Goal: Task Accomplishment & Management: Manage account settings

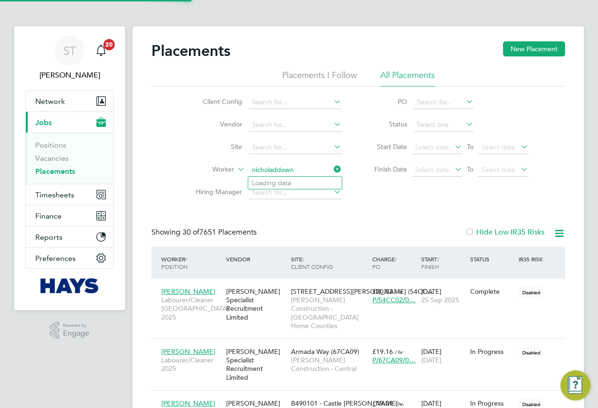
click at [275, 171] on input "nicholaddown" at bounding box center [295, 169] width 93 height 13
click at [308, 181] on b "Down" at bounding box center [317, 183] width 18 height 8
type input "Nicholas Down"
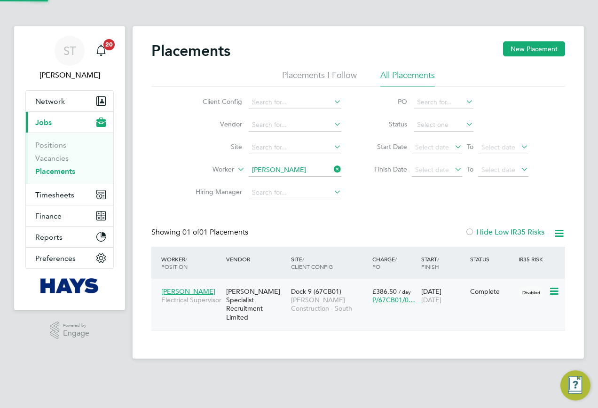
click at [315, 306] on span "Morgan Sindall Construction - South" at bounding box center [329, 303] width 77 height 17
click at [323, 168] on input at bounding box center [295, 169] width 93 height 13
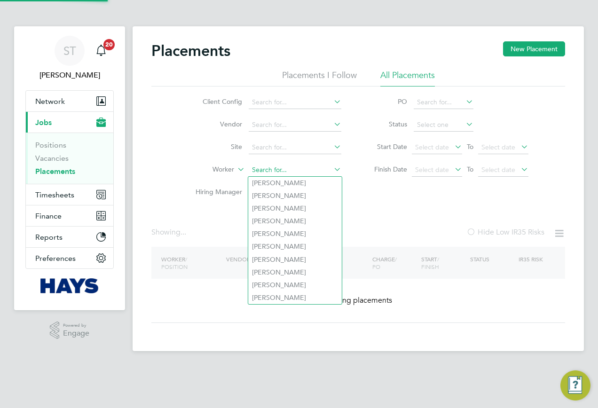
click at [271, 170] on input at bounding box center [295, 169] width 93 height 13
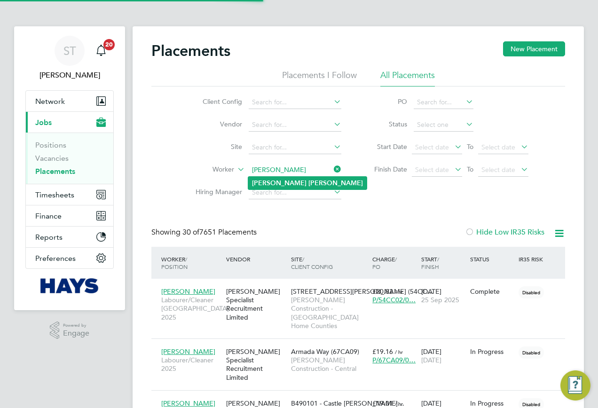
type input "Kerry Richards"
click at [308, 184] on b "Richards" at bounding box center [335, 183] width 54 height 8
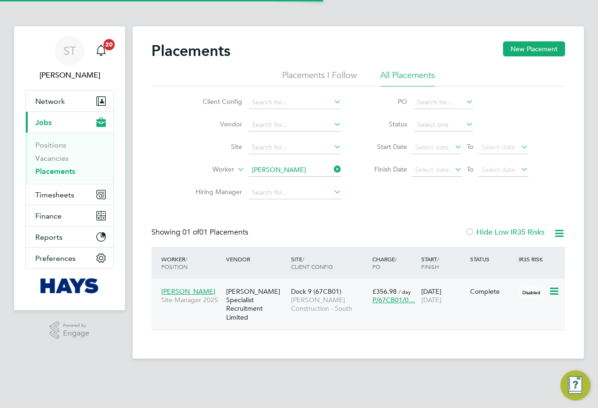
click at [358, 314] on div "Dock 9 (67CB01) Morgan Sindall Construction - South" at bounding box center [328, 299] width 81 height 35
click at [307, 171] on input at bounding box center [295, 169] width 93 height 13
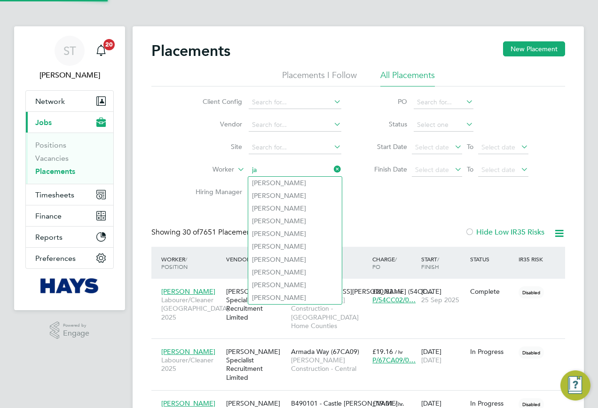
scroll to position [35, 82]
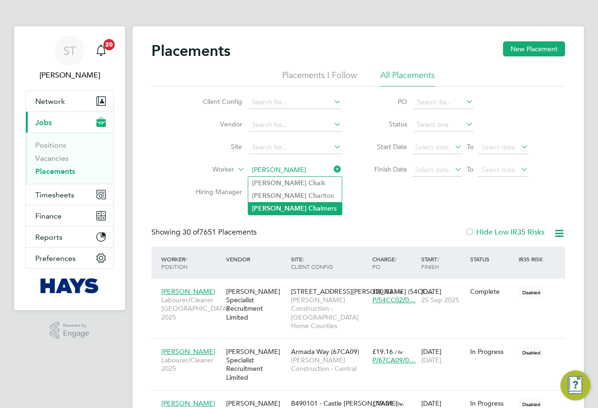
click at [287, 206] on li "James Cha lmers" at bounding box center [294, 208] width 93 height 13
type input "James Chalmers"
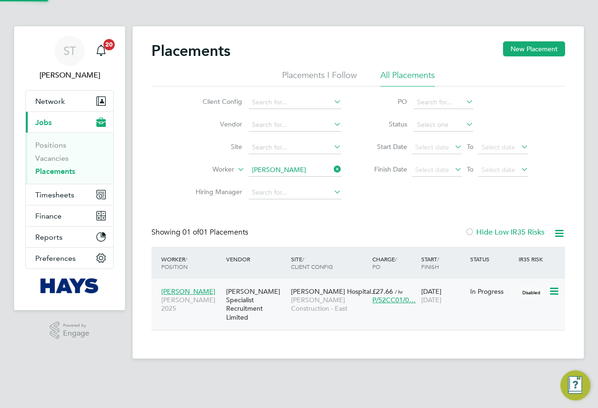
click at [256, 310] on div "[PERSON_NAME] Specialist Recruitment Limited" at bounding box center [256, 304] width 65 height 44
click at [45, 191] on span "Timesheets" at bounding box center [54, 194] width 39 height 9
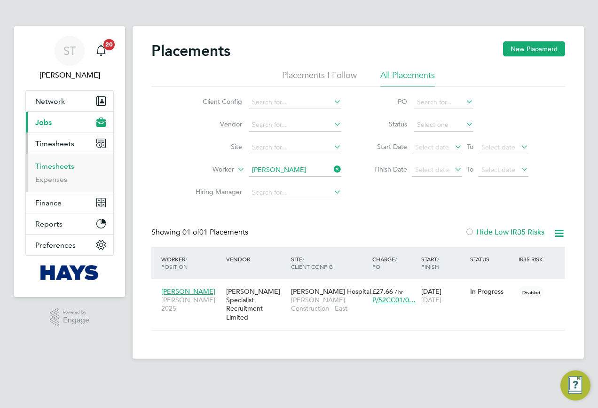
click at [55, 166] on link "Timesheets" at bounding box center [54, 166] width 39 height 9
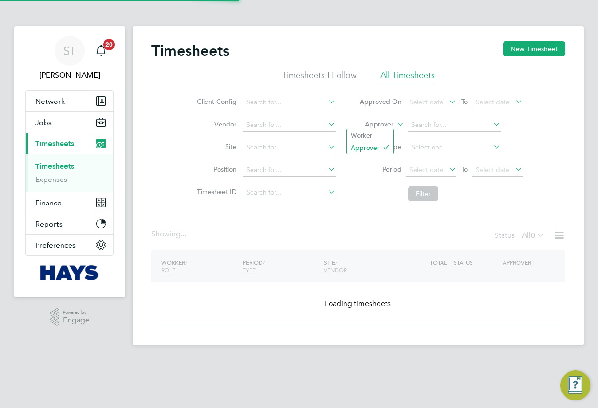
click at [376, 126] on label "Approver" at bounding box center [372, 124] width 42 height 9
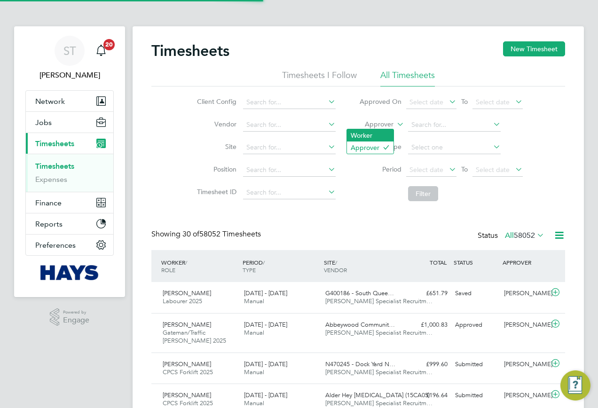
scroll to position [24, 82]
click at [364, 139] on li "Worker" at bounding box center [370, 135] width 47 height 12
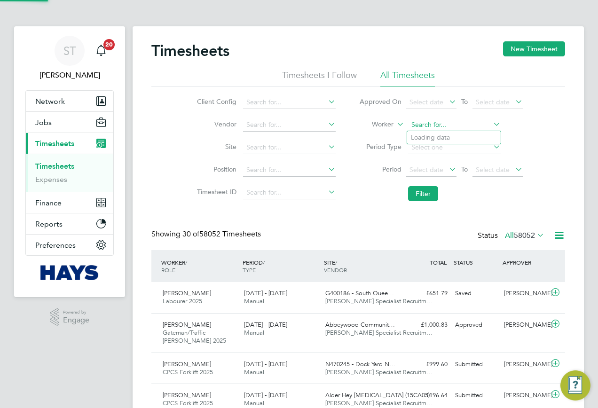
click at [431, 120] on input at bounding box center [454, 124] width 93 height 13
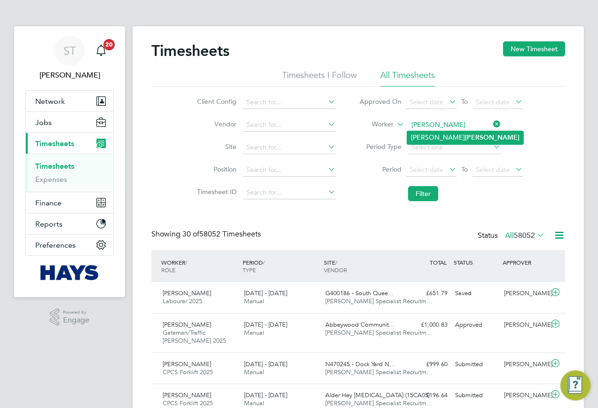
click at [465, 137] on b "Corcoran" at bounding box center [492, 137] width 54 height 8
type input "Jason Corcoran"
drag, startPoint x: 412, startPoint y: 195, endPoint x: 416, endPoint y: 206, distance: 11.3
click at [412, 195] on button "Filter" at bounding box center [423, 193] width 30 height 15
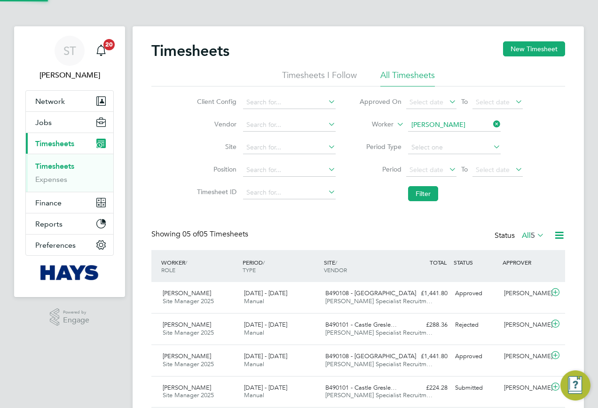
click at [522, 240] on label "All 5" at bounding box center [532, 235] width 23 height 9
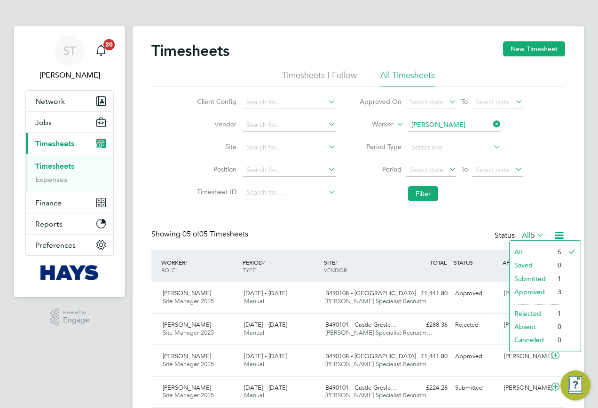
click at [523, 278] on li "Submitted" at bounding box center [530, 278] width 43 height 13
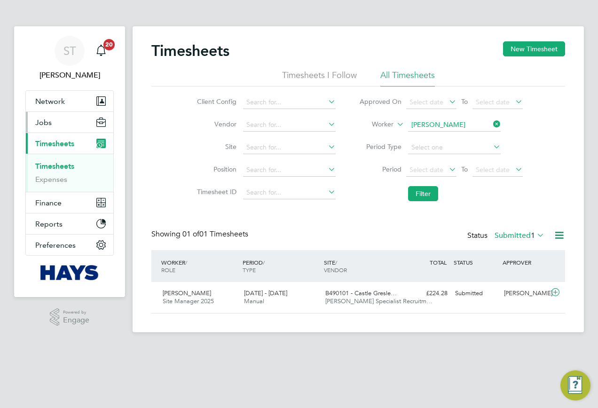
click at [49, 129] on button "Jobs" at bounding box center [69, 122] width 87 height 21
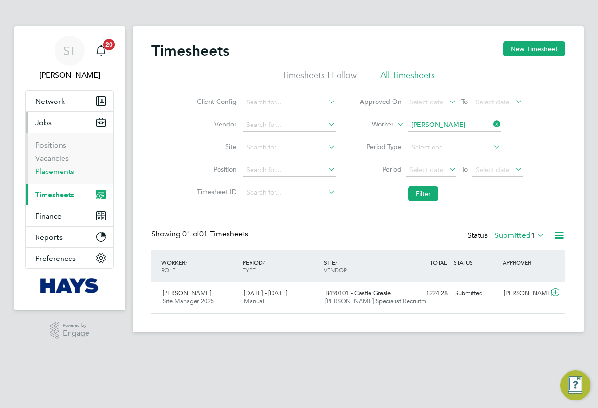
click at [52, 170] on link "Placements" at bounding box center [54, 171] width 39 height 9
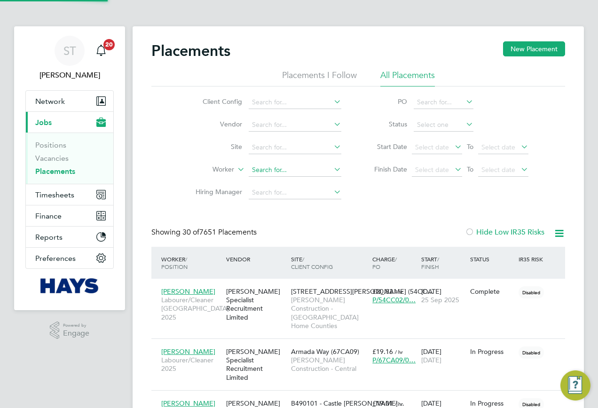
click at [260, 167] on input at bounding box center [295, 169] width 93 height 13
type input "alan water"
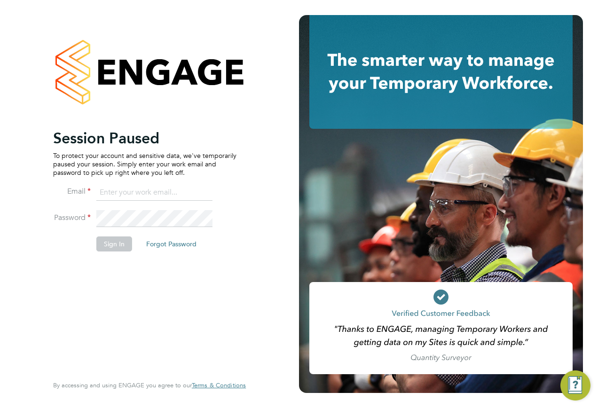
click at [179, 196] on input at bounding box center [154, 192] width 116 height 17
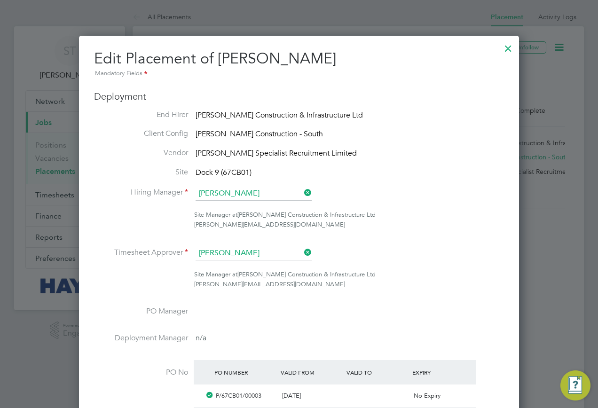
scroll to position [376, 0]
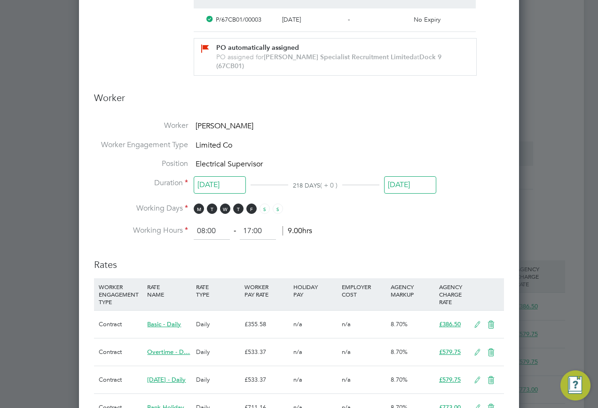
click at [407, 180] on input "[DATE]" at bounding box center [410, 184] width 52 height 17
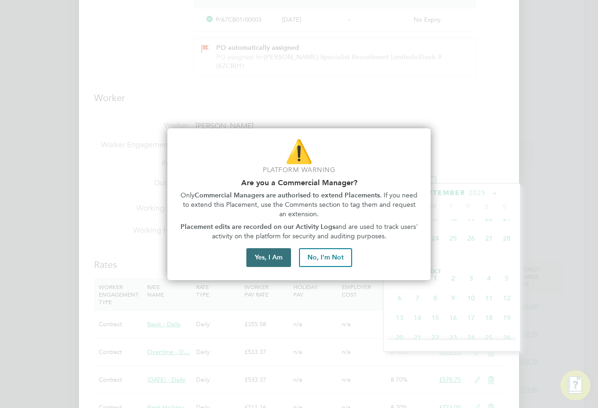
click at [255, 262] on button "Yes, I Am" at bounding box center [268, 257] width 45 height 19
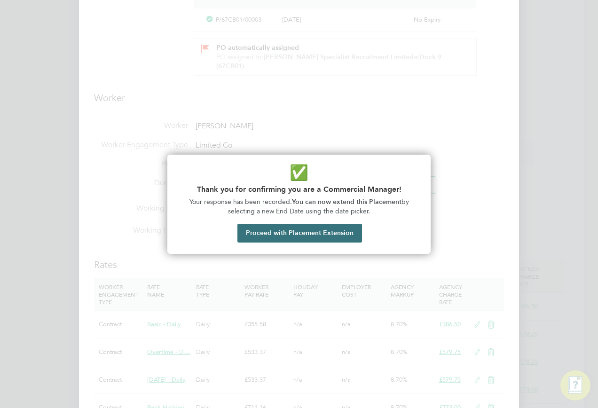
click at [268, 231] on button "Proceed with Placement Extension" at bounding box center [299, 233] width 124 height 19
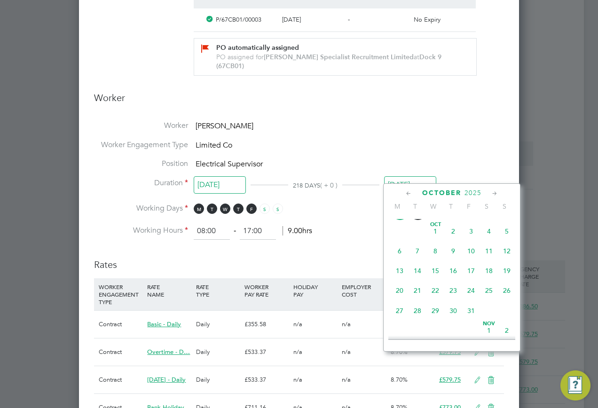
click at [400, 319] on span "27" at bounding box center [399, 311] width 18 height 18
type input "27 Oct 2025"
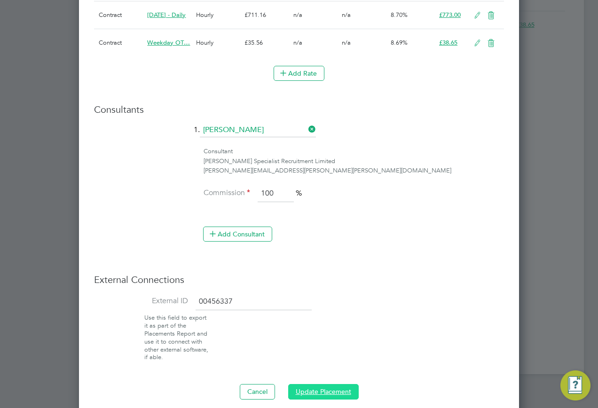
click at [321, 386] on button "Update Placement" at bounding box center [323, 391] width 70 height 15
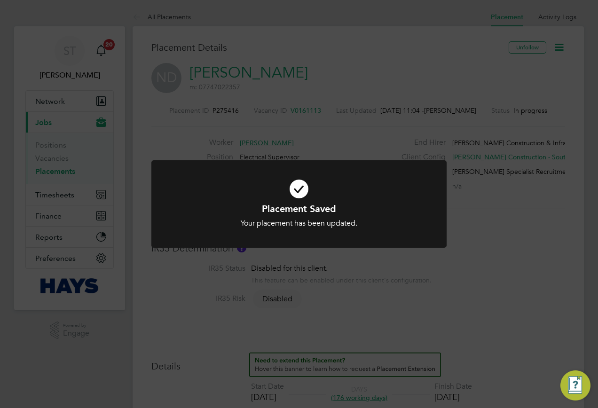
click at [460, 262] on div "Placement Saved Your placement has been updated. Cancel Okay" at bounding box center [299, 204] width 598 height 408
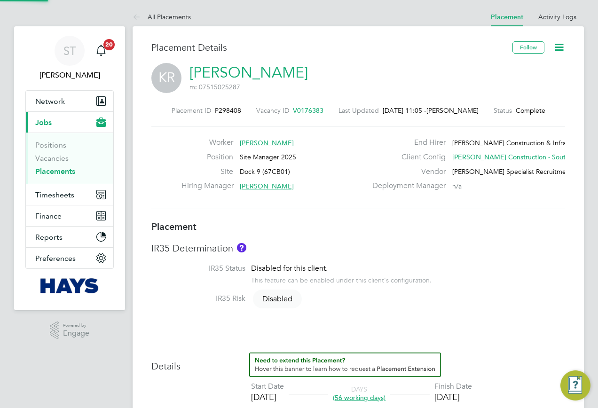
click at [560, 53] on icon at bounding box center [559, 47] width 12 height 12
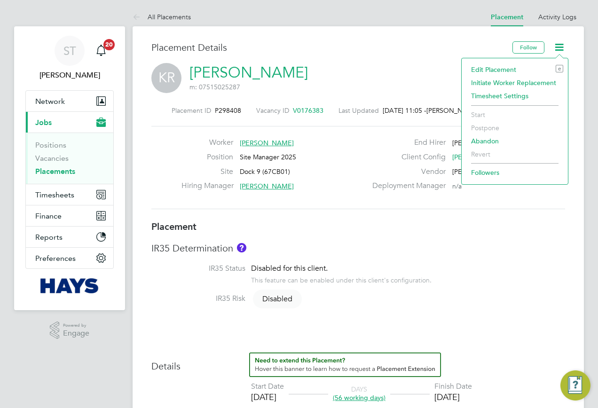
click at [484, 71] on li "Edit Placement e" at bounding box center [514, 69] width 97 height 13
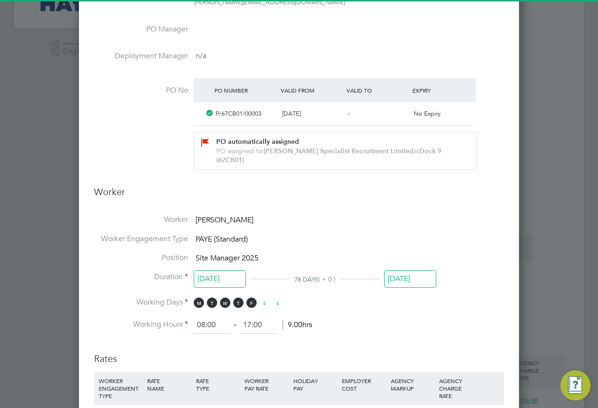
click at [411, 275] on input "[DATE]" at bounding box center [410, 278] width 52 height 17
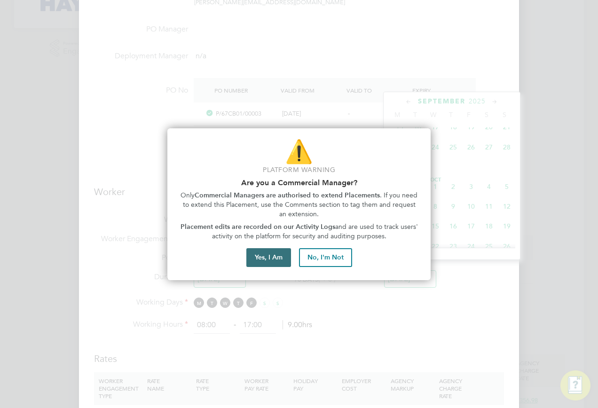
click at [260, 256] on button "Yes, I Am" at bounding box center [268, 257] width 45 height 19
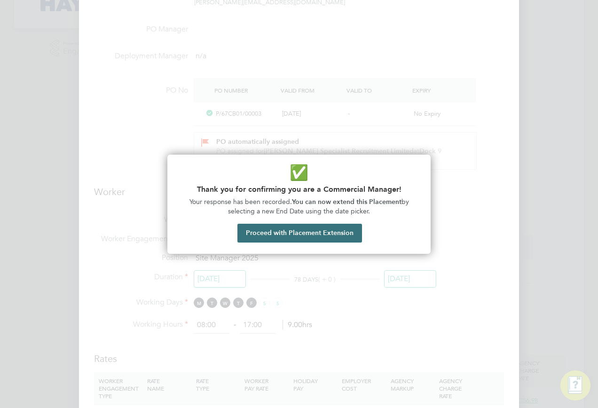
click at [269, 233] on button "Proceed with Placement Extension" at bounding box center [299, 233] width 124 height 19
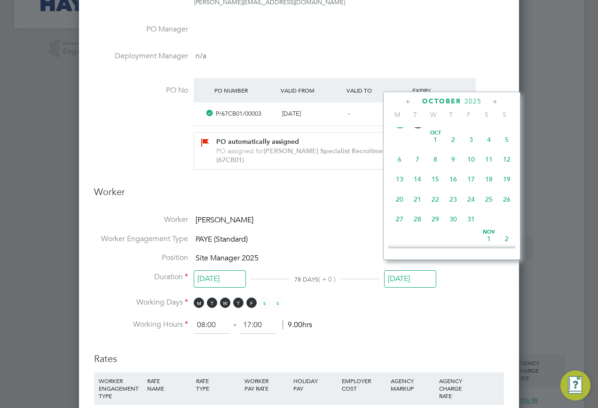
click at [396, 228] on span "27" at bounding box center [399, 219] width 18 height 18
type input "27 Oct 2025"
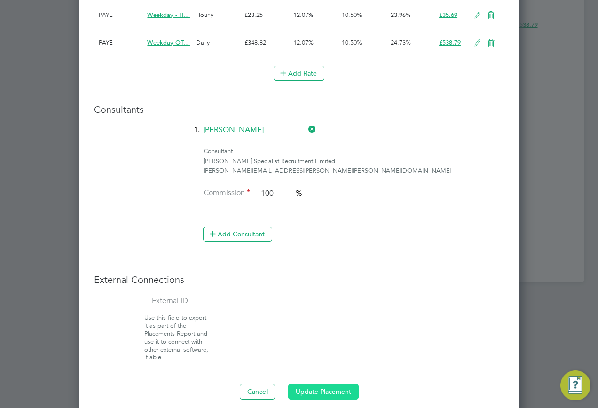
click at [321, 384] on button "Update Placement" at bounding box center [323, 391] width 70 height 15
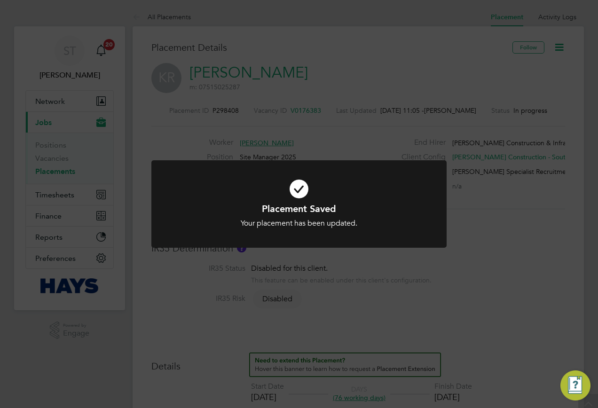
scroll to position [28, 66]
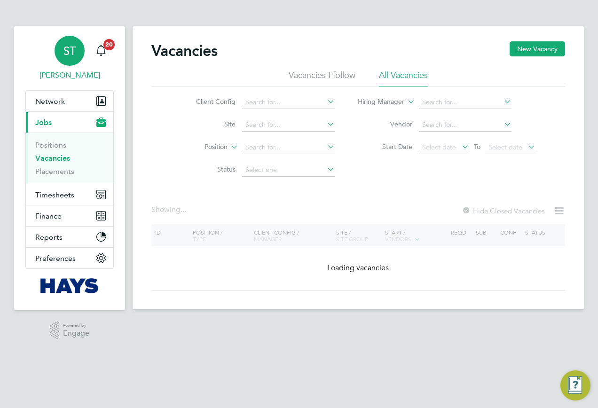
drag, startPoint x: 70, startPoint y: 67, endPoint x: 91, endPoint y: 67, distance: 21.6
click at [70, 67] on link "ST Samreet Thandi" at bounding box center [69, 58] width 88 height 45
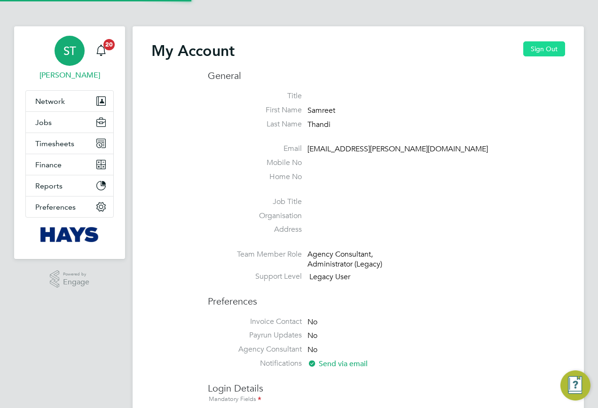
click at [536, 54] on button "Sign Out" at bounding box center [544, 48] width 42 height 15
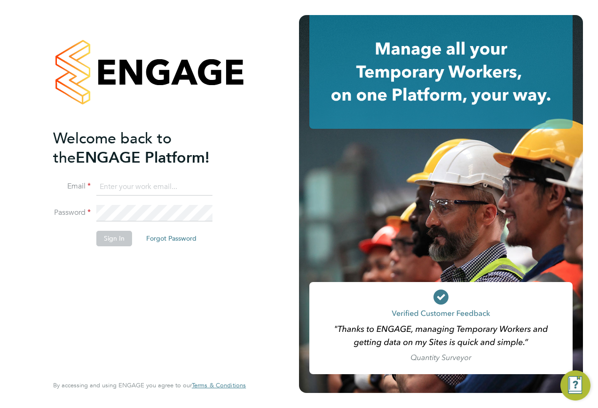
click at [165, 189] on input at bounding box center [154, 187] width 116 height 17
click at [188, 186] on input "Vendorkeyaccounts2@hayscom" at bounding box center [154, 187] width 116 height 17
type input "Vendorkeyaccounts2@hays.com"
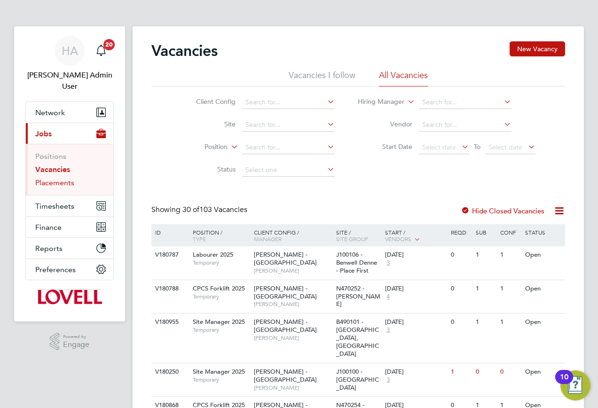
drag, startPoint x: 51, startPoint y: 174, endPoint x: 78, endPoint y: 177, distance: 26.9
click at [50, 178] on link "Placements" at bounding box center [54, 182] width 39 height 9
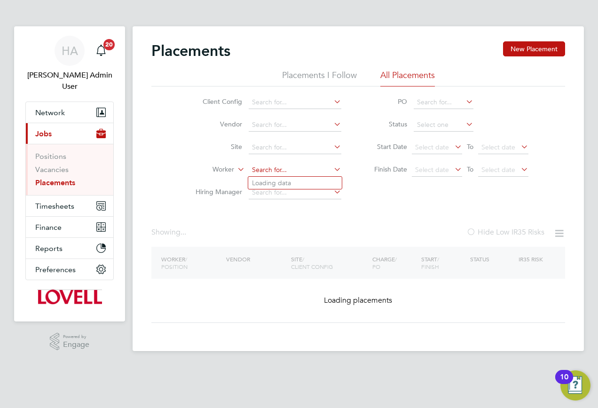
click at [265, 167] on input at bounding box center [295, 169] width 93 height 13
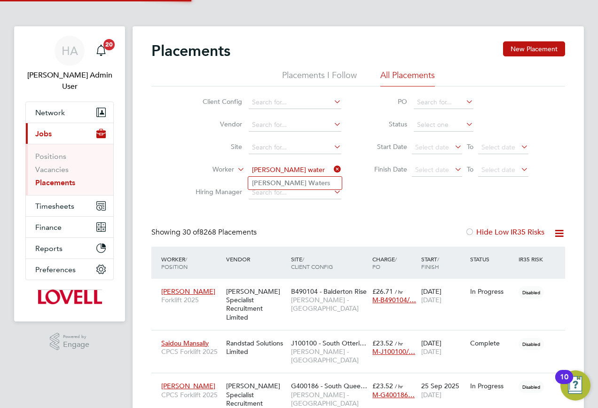
click at [308, 182] on b "Water" at bounding box center [317, 183] width 19 height 8
type input "[PERSON_NAME]"
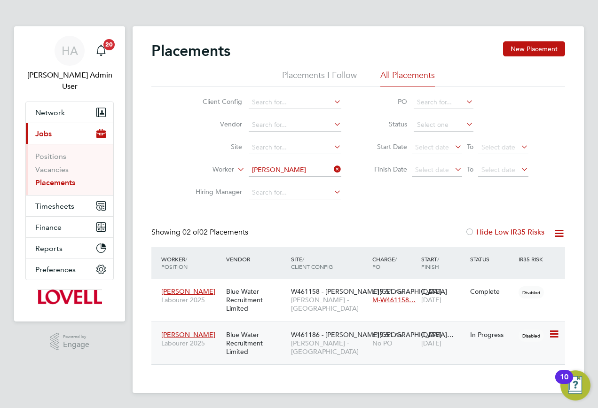
click at [361, 354] on span "[PERSON_NAME] - [GEOGRAPHIC_DATA]" at bounding box center [329, 347] width 77 height 17
click at [305, 306] on span "[PERSON_NAME] - [GEOGRAPHIC_DATA]" at bounding box center [329, 303] width 77 height 17
click at [61, 200] on button "Timesheets" at bounding box center [69, 205] width 87 height 21
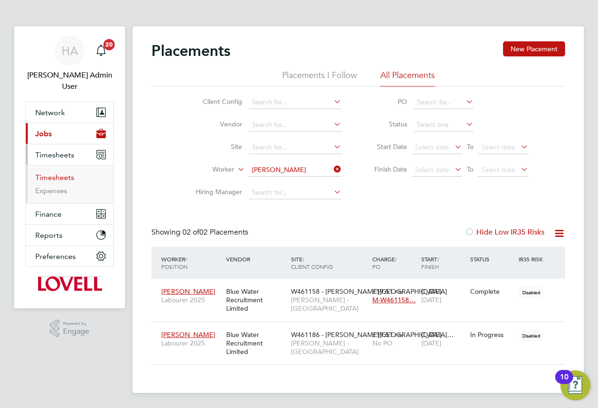
click at [49, 173] on link "Timesheets" at bounding box center [54, 177] width 39 height 9
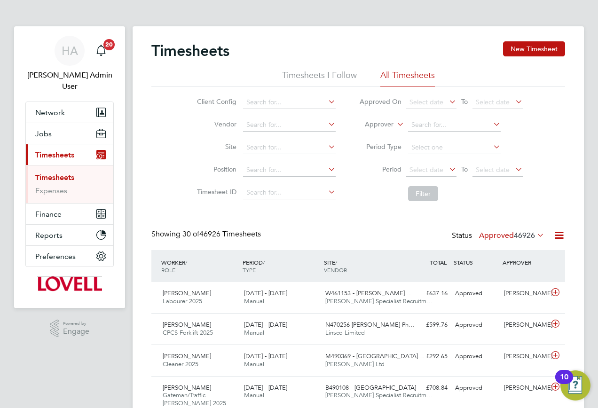
scroll to position [24, 82]
click at [414, 169] on span "Select date" at bounding box center [426, 169] width 34 height 8
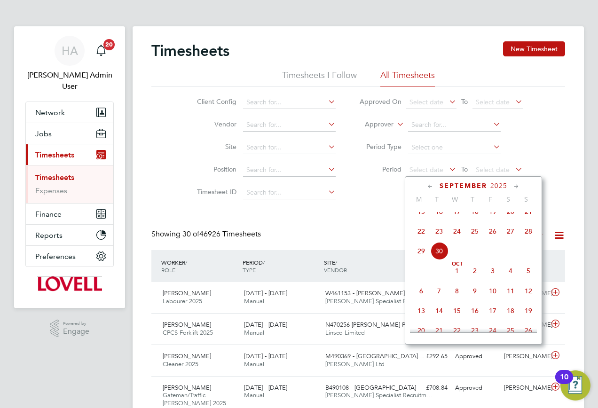
click at [511, 220] on span "20" at bounding box center [510, 211] width 18 height 18
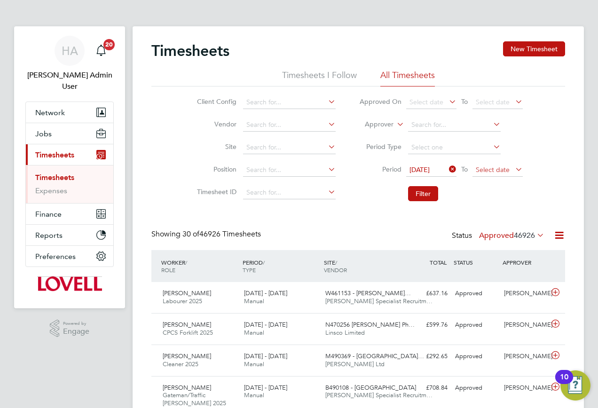
click at [504, 171] on span "Select date" at bounding box center [492, 169] width 34 height 8
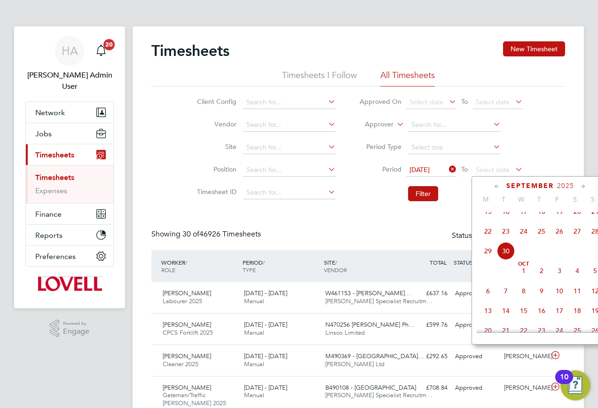
click at [561, 240] on span "26" at bounding box center [559, 231] width 18 height 18
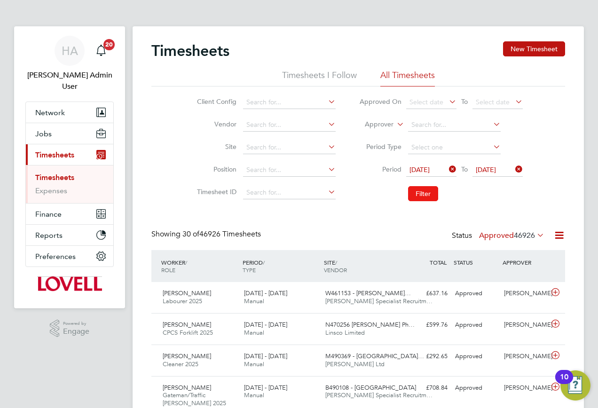
click at [433, 193] on button "Filter" at bounding box center [423, 193] width 30 height 15
click at [488, 237] on label "Approved 173" at bounding box center [515, 235] width 57 height 9
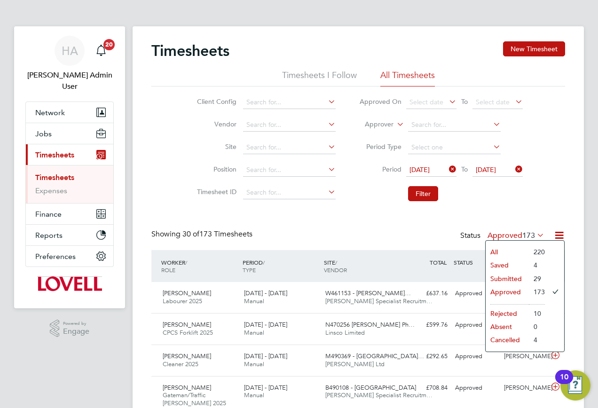
click at [491, 247] on li "All" at bounding box center [506, 251] width 43 height 13
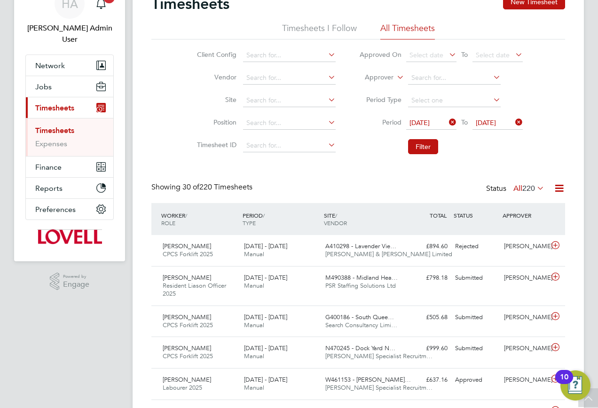
click at [523, 192] on span "220" at bounding box center [528, 188] width 13 height 9
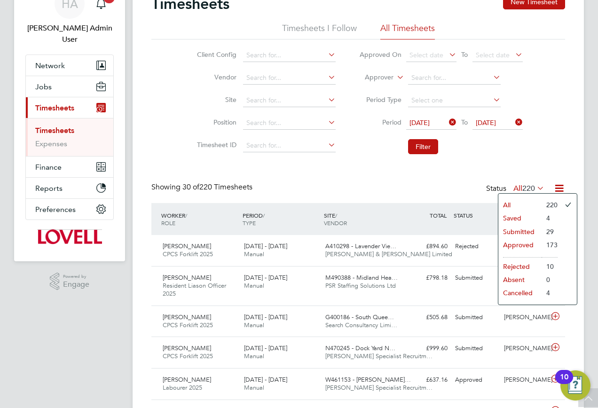
click at [519, 233] on li "Submitted" at bounding box center [519, 231] width 43 height 13
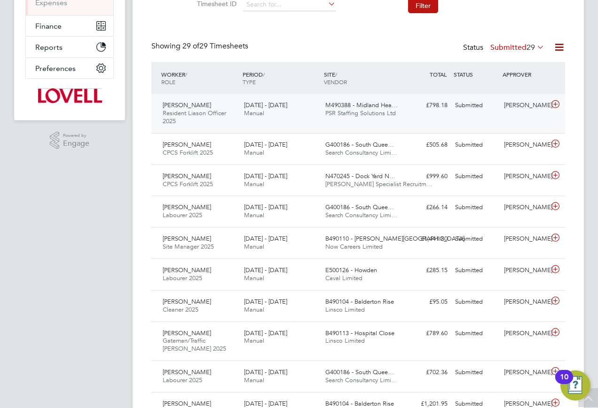
click at [433, 111] on div "£798.18 Submitted" at bounding box center [426, 106] width 49 height 16
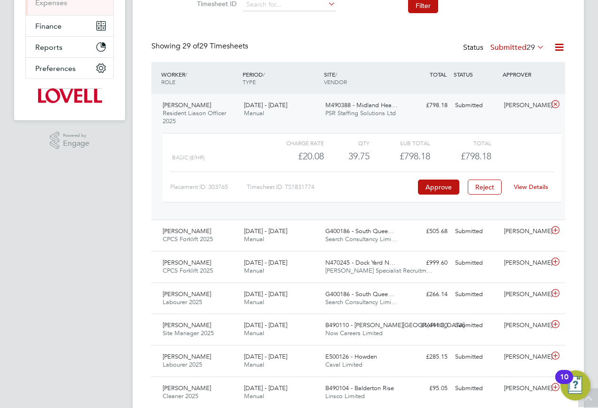
click at [507, 186] on div "View Details" at bounding box center [530, 186] width 46 height 15
click at [513, 187] on link "View Details" at bounding box center [530, 187] width 34 height 8
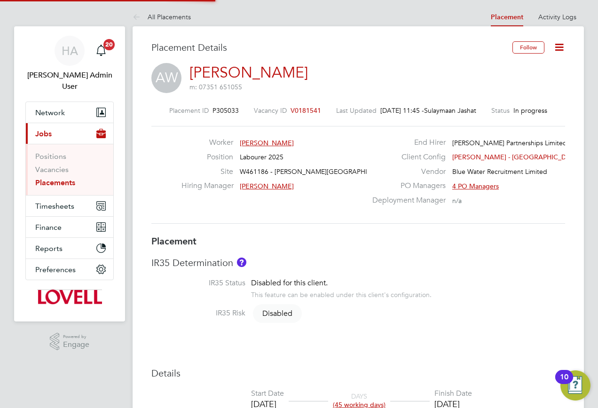
click at [564, 47] on icon at bounding box center [559, 47] width 12 height 12
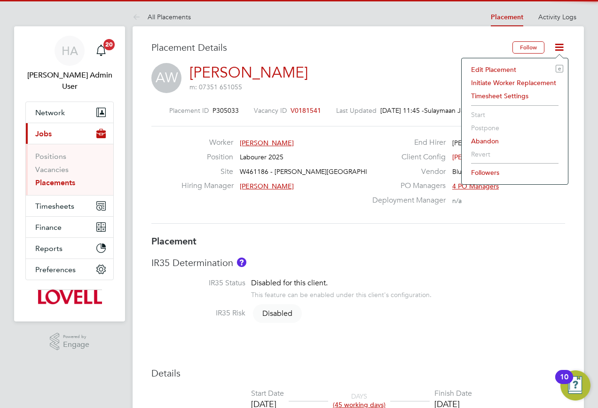
click at [504, 67] on li "Edit Placement e" at bounding box center [514, 69] width 97 height 13
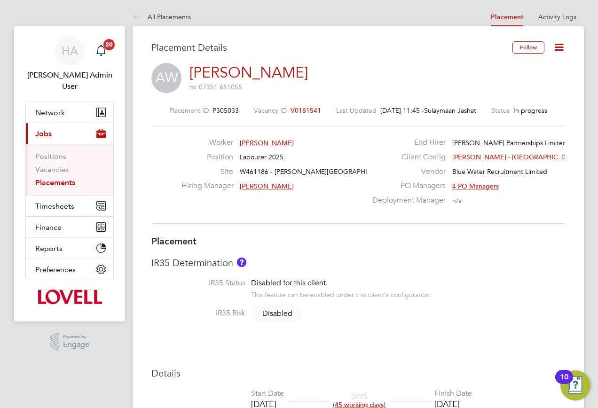
type input "[PERSON_NAME]"
type input "[DATE]"
type input "07:30"
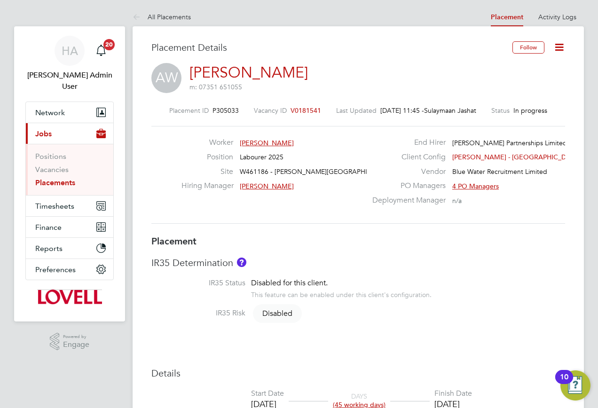
type input "17:00"
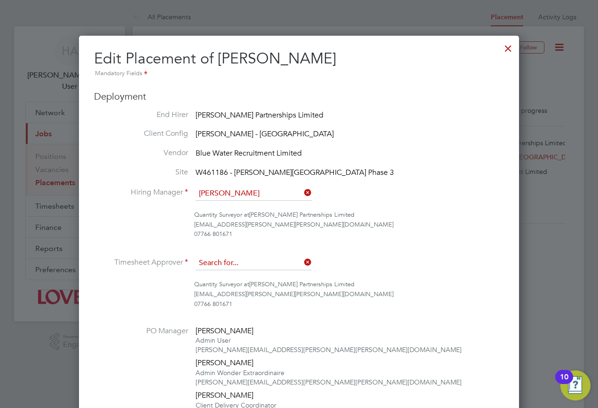
click at [289, 267] on input at bounding box center [253, 263] width 116 height 14
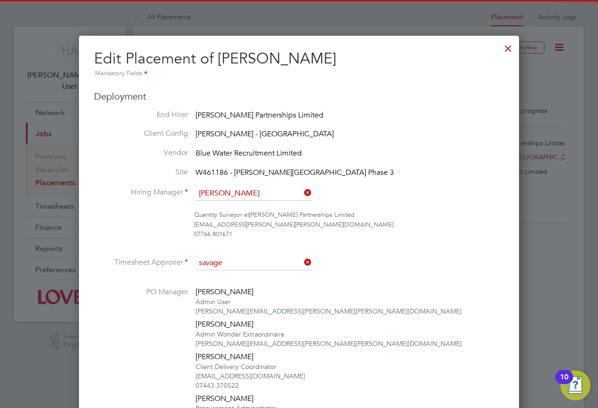
click at [277, 272] on li "[PERSON_NAME]" at bounding box center [253, 276] width 117 height 13
type input "[PERSON_NAME]"
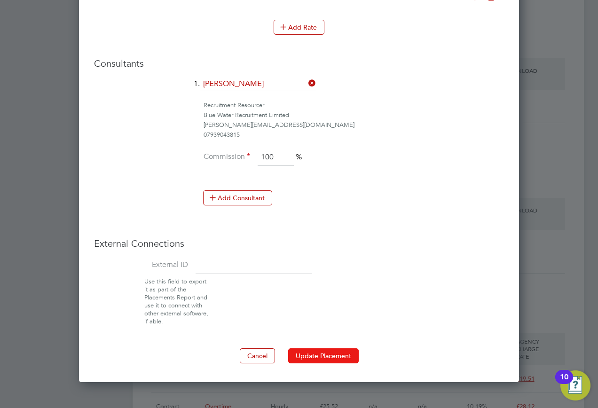
click at [313, 352] on button "Update Placement" at bounding box center [323, 355] width 70 height 15
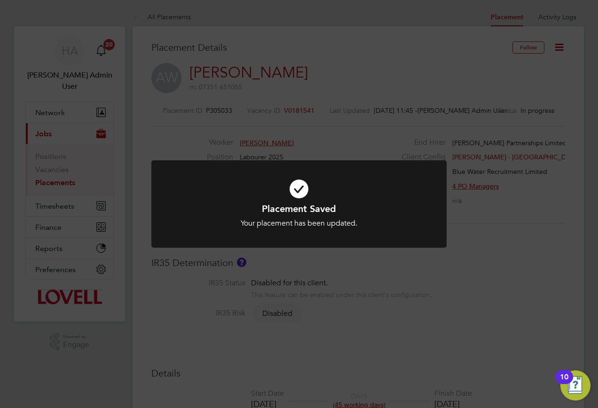
click at [462, 293] on div "Placement Saved Your placement has been updated. Cancel Okay" at bounding box center [299, 204] width 598 height 408
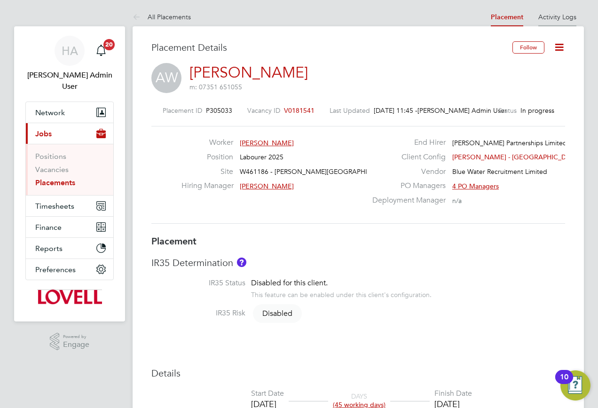
click at [552, 17] on link "Activity Logs" at bounding box center [557, 17] width 38 height 8
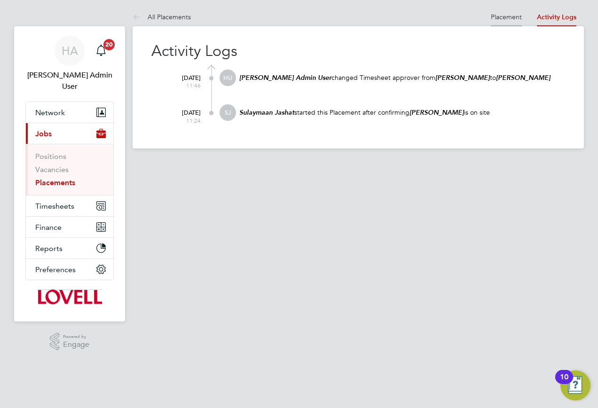
click at [507, 12] on li "Placement" at bounding box center [505, 17] width 31 height 19
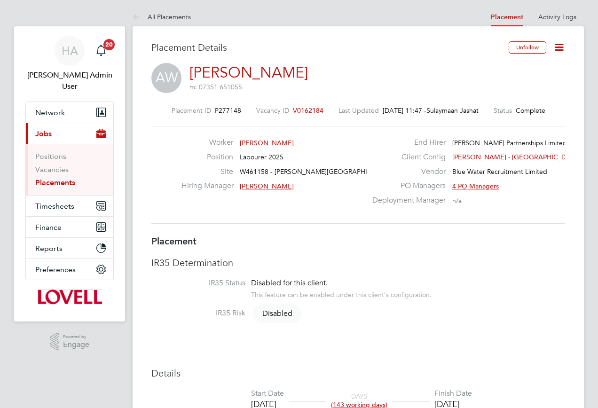
click at [553, 43] on icon at bounding box center [559, 47] width 12 height 12
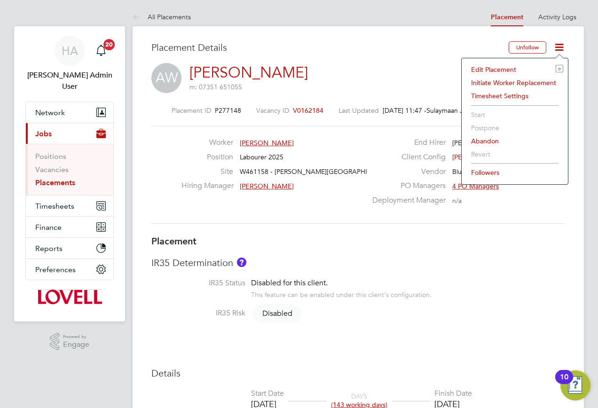
click at [515, 65] on li "Edit Placement e" at bounding box center [514, 69] width 97 height 13
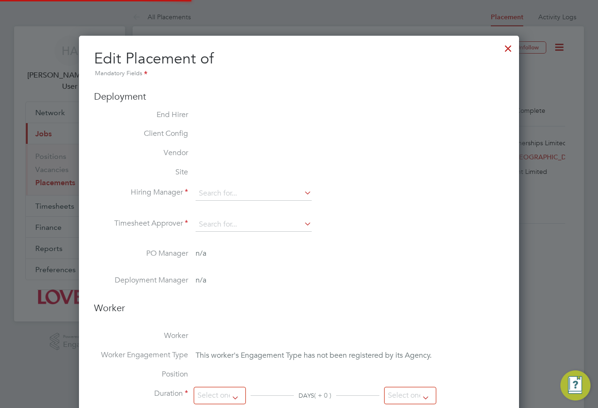
type input "[PERSON_NAME]"
type input "12 Mar 2025"
type input "26 Sep 2025"
type input "07:30"
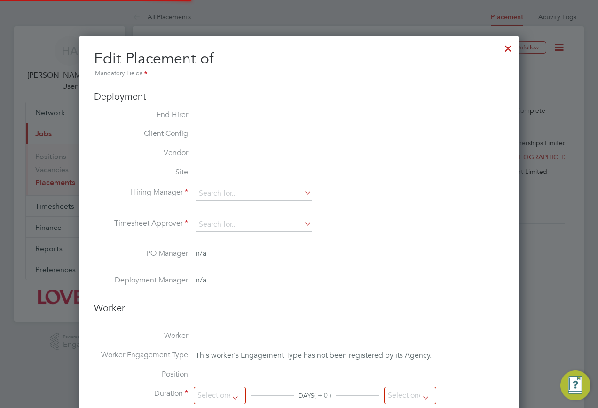
type input "17:00"
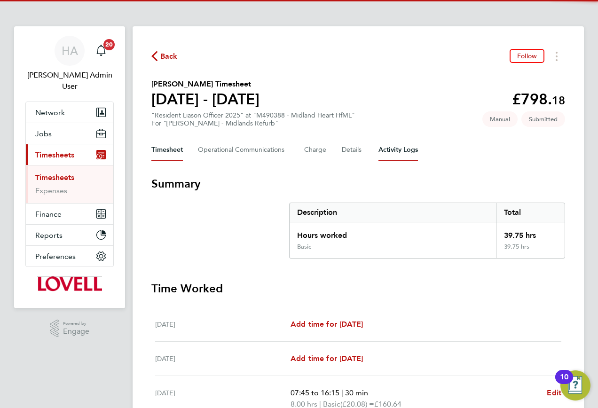
click at [386, 149] on Logs-tab "Activity Logs" at bounding box center [397, 150] width 39 height 23
